Goal: Task Accomplishment & Management: Manage account settings

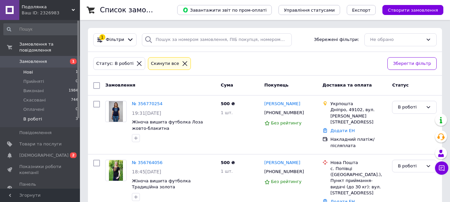
click at [34, 68] on li "Нові 1" at bounding box center [41, 72] width 82 height 9
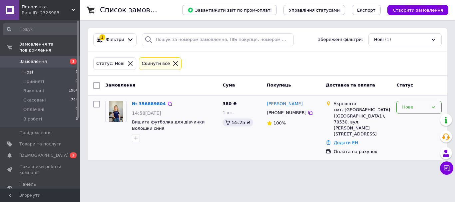
click at [407, 110] on div "Нове" at bounding box center [415, 107] width 26 height 7
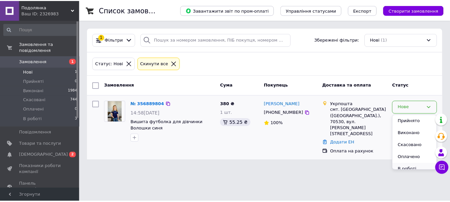
scroll to position [6, 0]
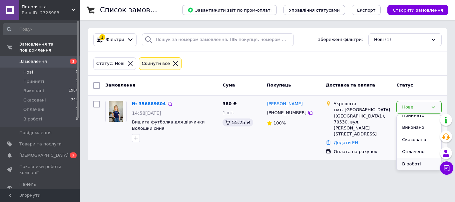
click at [414, 163] on li "В роботі" at bounding box center [419, 164] width 45 height 12
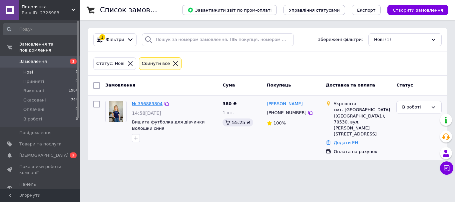
click at [143, 104] on link "№ 356889804" at bounding box center [147, 103] width 31 height 5
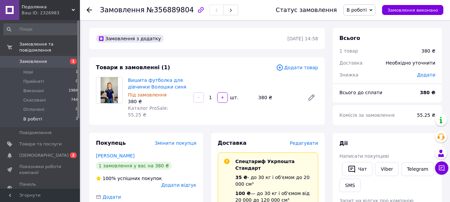
click at [35, 116] on span "В роботі" at bounding box center [32, 119] width 19 height 6
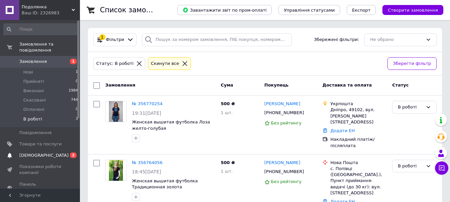
click at [27, 153] on span "[DEMOGRAPHIC_DATA]" at bounding box center [43, 156] width 49 height 6
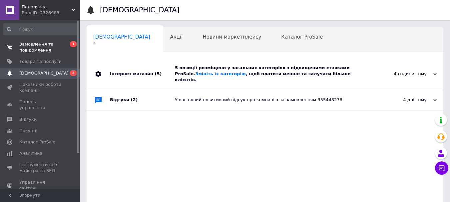
click at [36, 46] on span "Замовлення та повідомлення" at bounding box center [40, 47] width 42 height 12
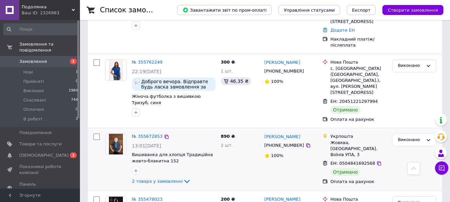
scroll to position [167, 0]
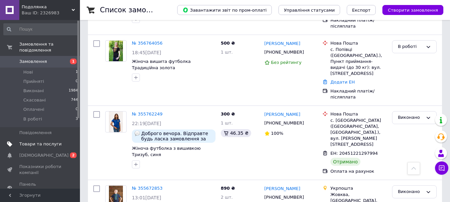
click at [32, 141] on span "Товари та послуги" at bounding box center [40, 144] width 42 height 6
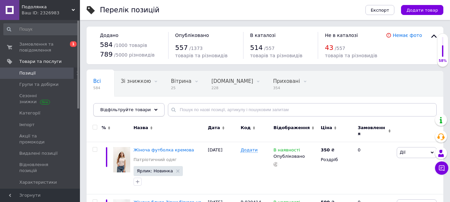
click at [145, 109] on div "Відфільтруйте товари" at bounding box center [128, 109] width 71 height 13
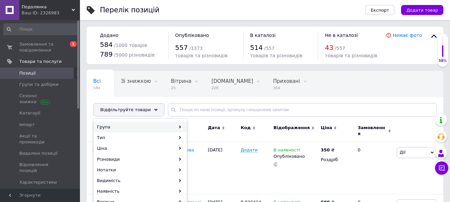
click at [140, 124] on div "Група" at bounding box center [140, 127] width 93 height 11
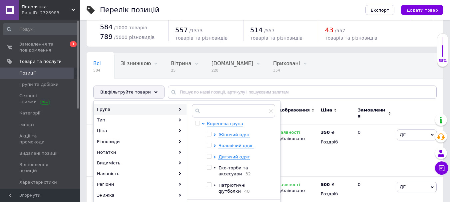
scroll to position [33, 0]
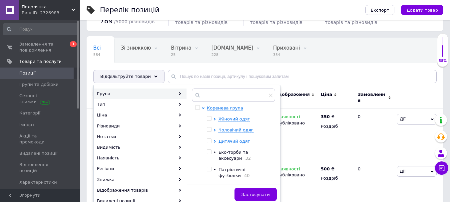
click at [225, 145] on ul "Жіночий одяг Чоловічий одяг Дитячий одяг • Еко-торби та аксесуари 32 • Патріоти…" at bounding box center [239, 147] width 65 height 63
click at [211, 141] on input "checkbox" at bounding box center [209, 141] width 4 height 4
checkbox input "true"
click at [262, 192] on span "Застосувати" at bounding box center [256, 194] width 28 height 5
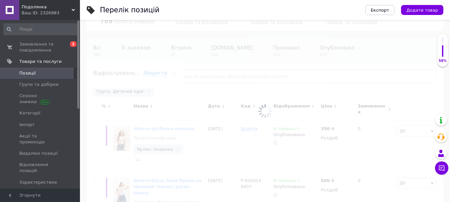
scroll to position [0, 30]
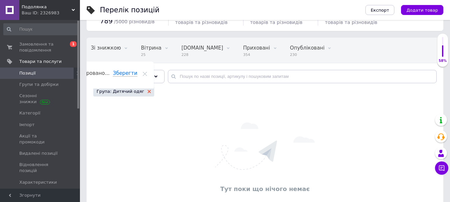
click at [148, 90] on icon at bounding box center [149, 91] width 3 height 3
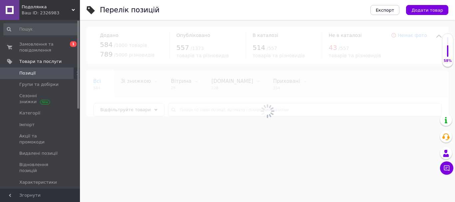
click at [142, 111] on span "Відфільтруйте товари" at bounding box center [125, 109] width 51 height 5
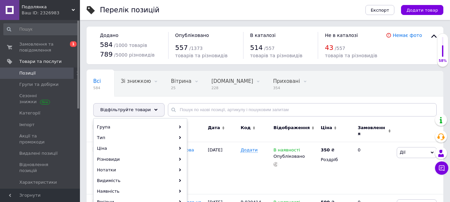
click at [144, 109] on div "Відфільтруйте товари" at bounding box center [128, 109] width 71 height 13
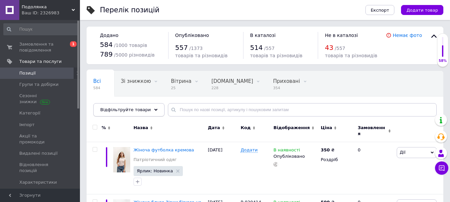
click at [144, 109] on div "Відфільтруйте товари" at bounding box center [128, 109] width 71 height 13
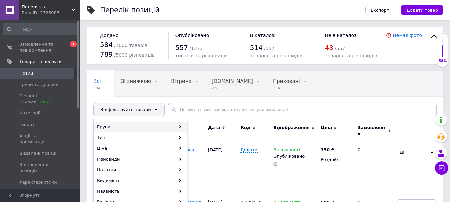
click at [149, 127] on div "Група" at bounding box center [140, 127] width 93 height 11
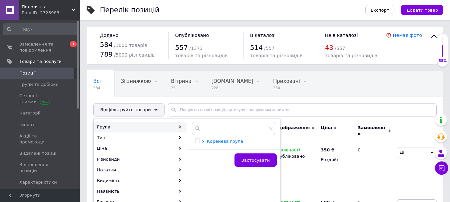
click at [225, 142] on span "Коренева група" at bounding box center [225, 141] width 36 height 5
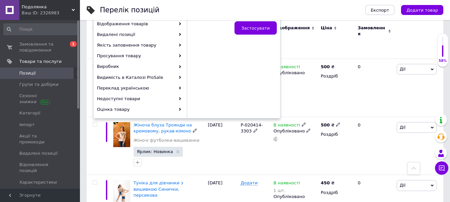
scroll to position [133, 0]
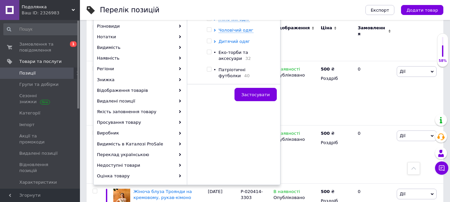
click at [228, 43] on span "Дитячий одяг" at bounding box center [234, 41] width 31 height 5
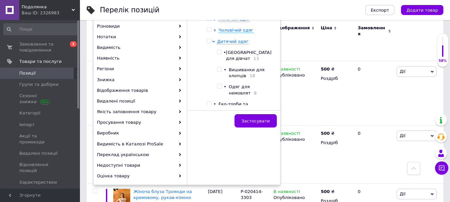
click at [221, 53] on input "checkbox" at bounding box center [219, 52] width 4 height 4
checkbox input "true"
click at [261, 117] on button "Застосувати" at bounding box center [256, 120] width 42 height 13
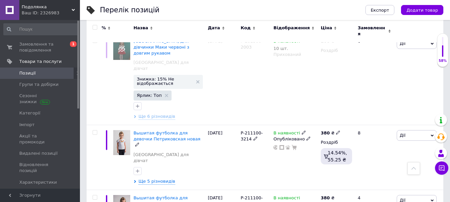
scroll to position [600, 0]
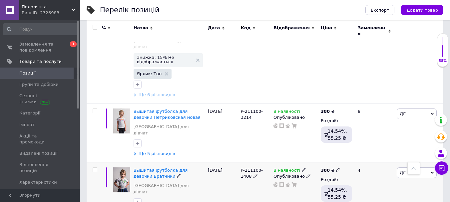
click at [149, 162] on div "Вышитая футболка для девочки Братчики Вишиванки для дівчат Ще 5 різновидів" at bounding box center [169, 191] width 74 height 59
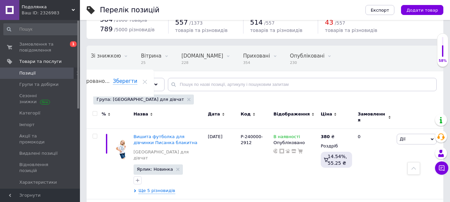
scroll to position [0, 0]
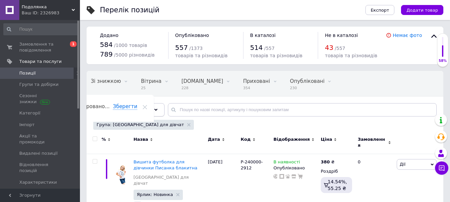
click at [154, 110] on use at bounding box center [155, 110] width 3 height 2
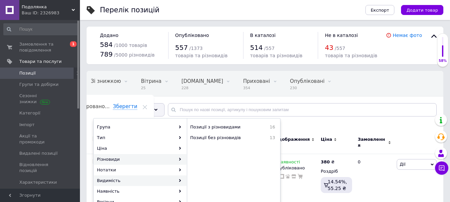
click at [135, 182] on div "Видимість" at bounding box center [140, 181] width 93 height 11
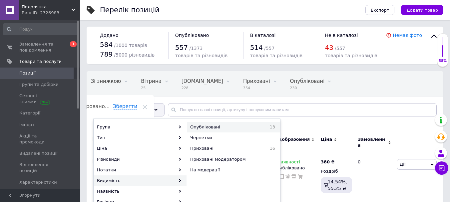
click at [226, 126] on span "Опубліковані" at bounding box center [223, 127] width 66 height 6
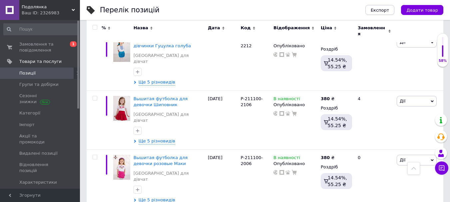
scroll to position [635, 0]
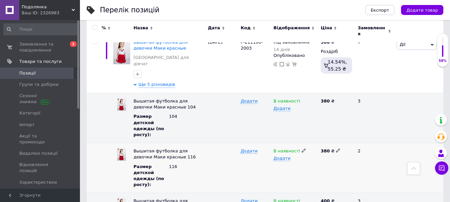
scroll to position [901, 0]
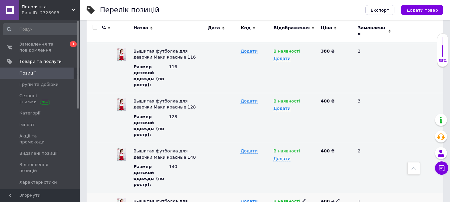
click at [302, 199] on use at bounding box center [304, 201] width 4 height 4
click at [302, 149] on icon at bounding box center [304, 151] width 4 height 4
click at [298, 175] on li "Під замовлення" at bounding box center [294, 179] width 46 height 9
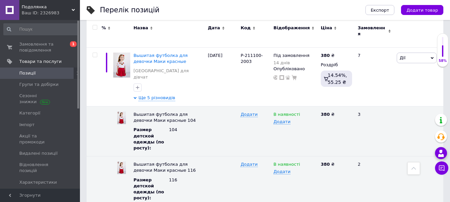
scroll to position [786, 0]
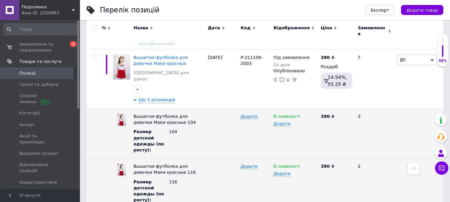
click at [302, 164] on icon at bounding box center [304, 166] width 4 height 4
click at [290, 190] on li "Під замовлення" at bounding box center [294, 194] width 46 height 9
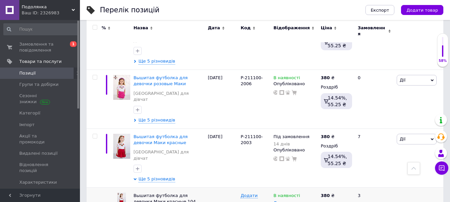
scroll to position [703, 0]
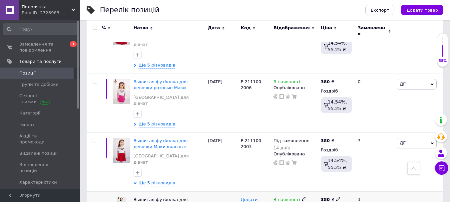
click at [302, 197] on icon at bounding box center [304, 199] width 4 height 4
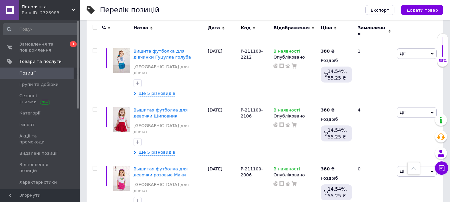
scroll to position [603, 0]
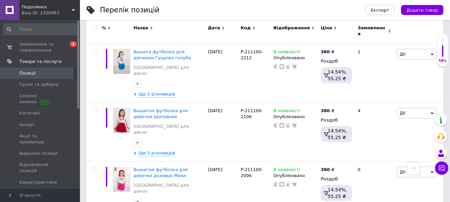
scroll to position [624, 0]
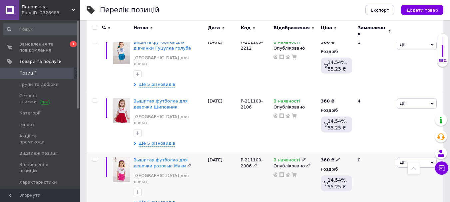
click at [295, 158] on span "В наявності" at bounding box center [287, 161] width 27 height 7
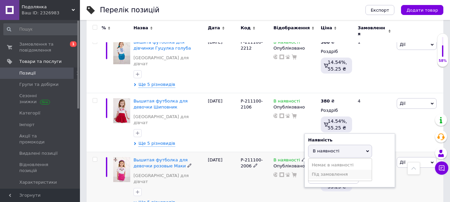
click at [320, 170] on li "Під замовлення" at bounding box center [340, 174] width 63 height 9
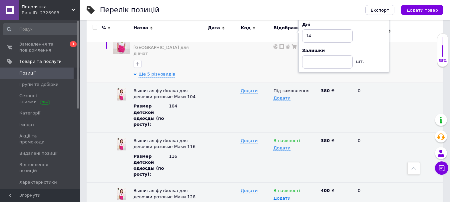
scroll to position [755, 0]
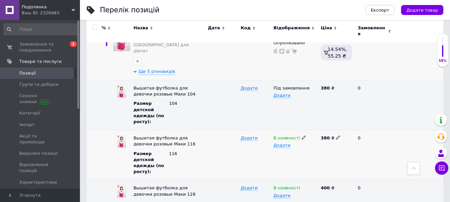
click at [302, 136] on use at bounding box center [304, 138] width 4 height 4
click at [296, 162] on li "Під замовлення" at bounding box center [294, 166] width 46 height 9
click at [302, 186] on icon at bounding box center [304, 188] width 4 height 4
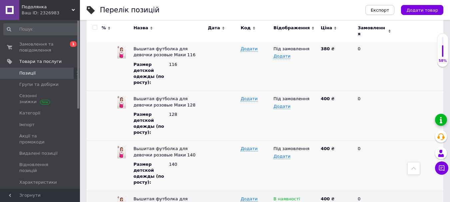
scroll to position [847, 0]
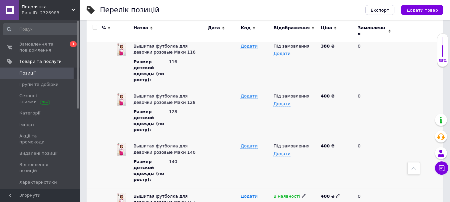
click at [302, 194] on icon at bounding box center [304, 196] width 4 height 4
